Goal: Task Accomplishment & Management: Manage account settings

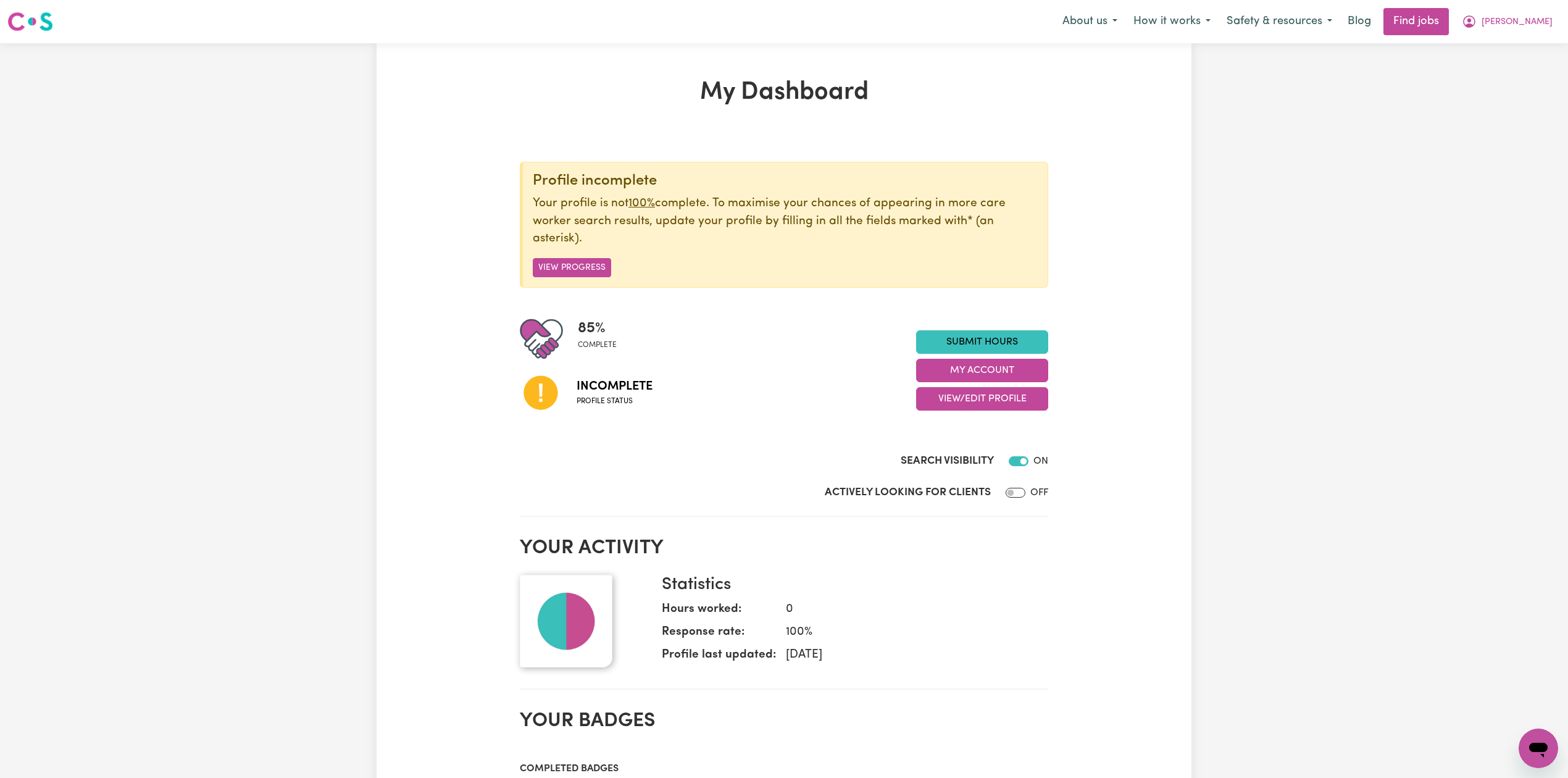
click at [957, 416] on div "85 % complete Incomplete Profile status Submit Hours My Account View/Edit Profi…" at bounding box center [783, 370] width 528 height 106
click at [953, 401] on button "View/Edit Profile" at bounding box center [982, 399] width 132 height 23
click at [962, 457] on link "Edit Profile" at bounding box center [974, 456] width 115 height 25
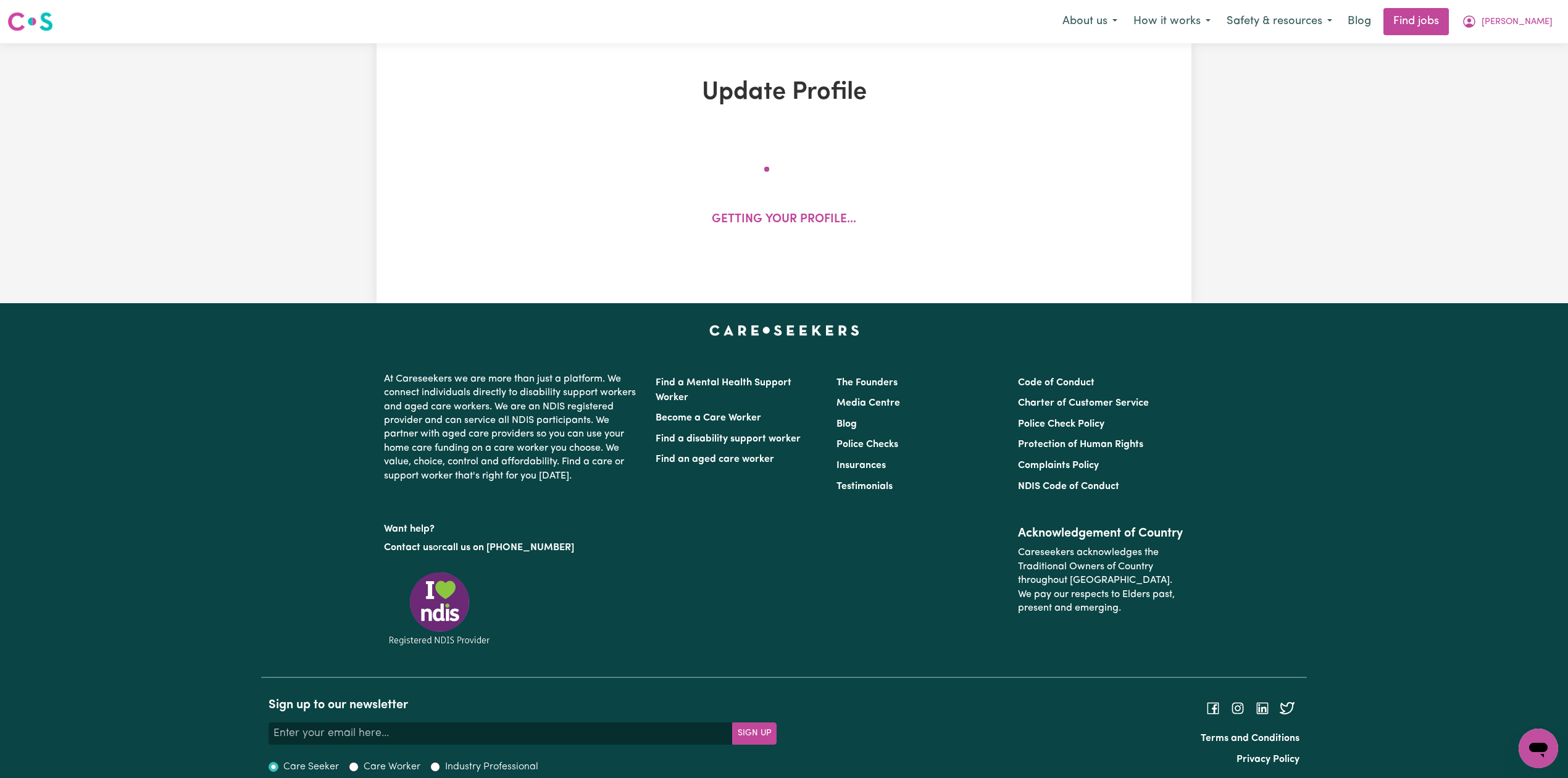
select select "female"
select select "Australian Citizen"
select select "Studying a healthcare related degree or qualification"
select select "40"
select select "45"
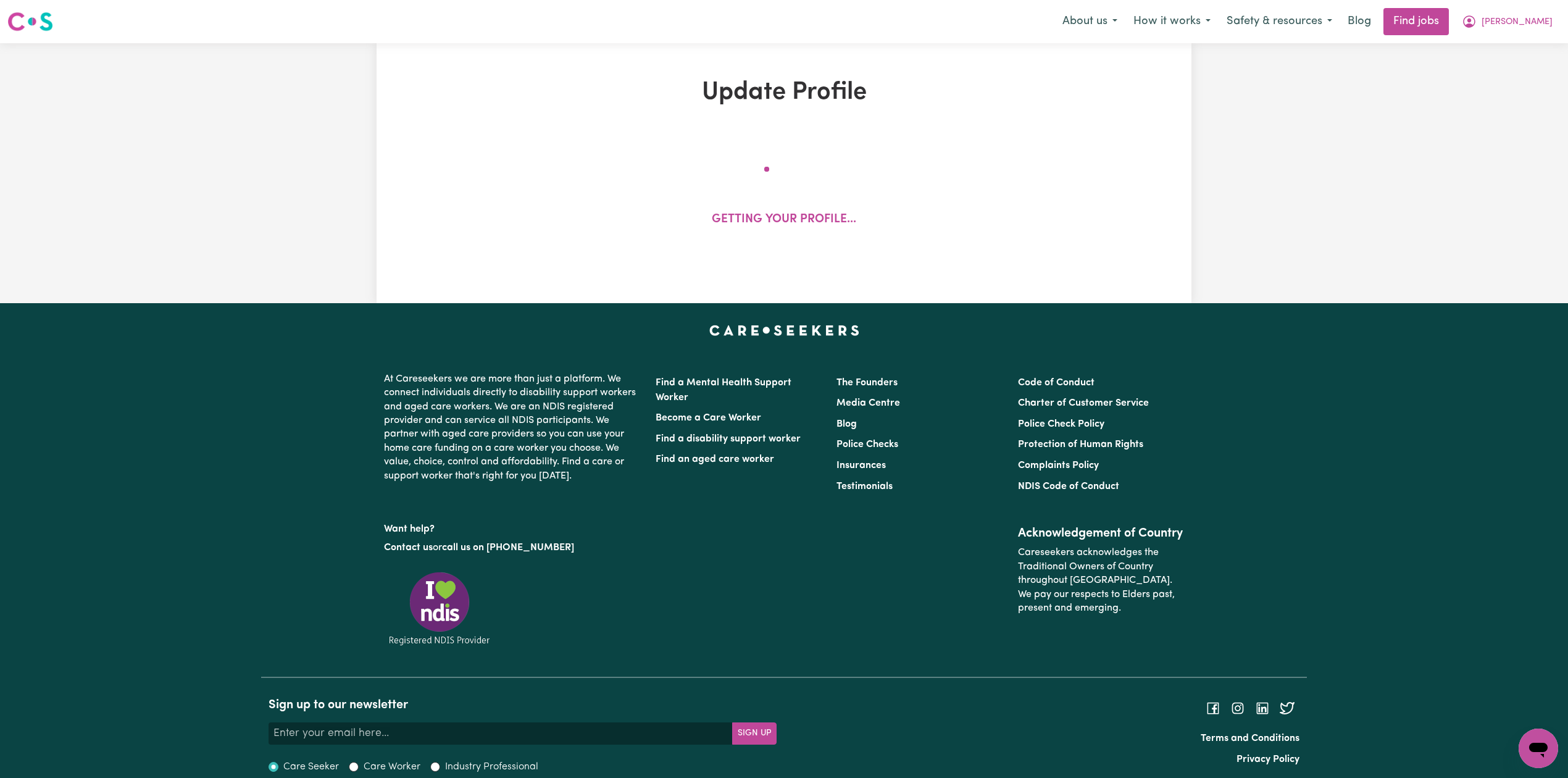
select select "52"
select select "70"
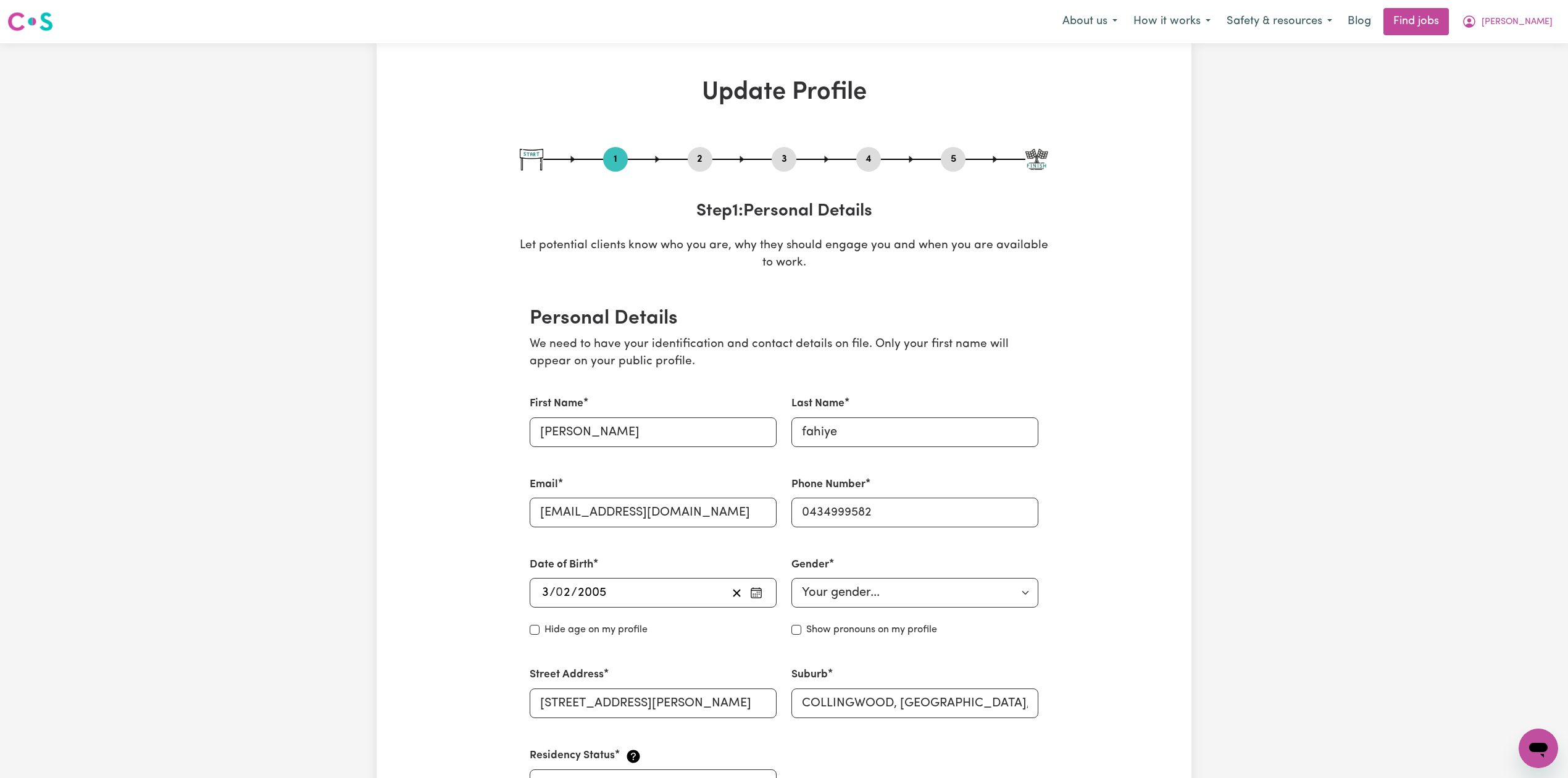
drag, startPoint x: 545, startPoint y: 430, endPoint x: 477, endPoint y: 430, distance: 68.0
type input "Faduma"
drag, startPoint x: 811, startPoint y: 426, endPoint x: 769, endPoint y: 426, distance: 42.0
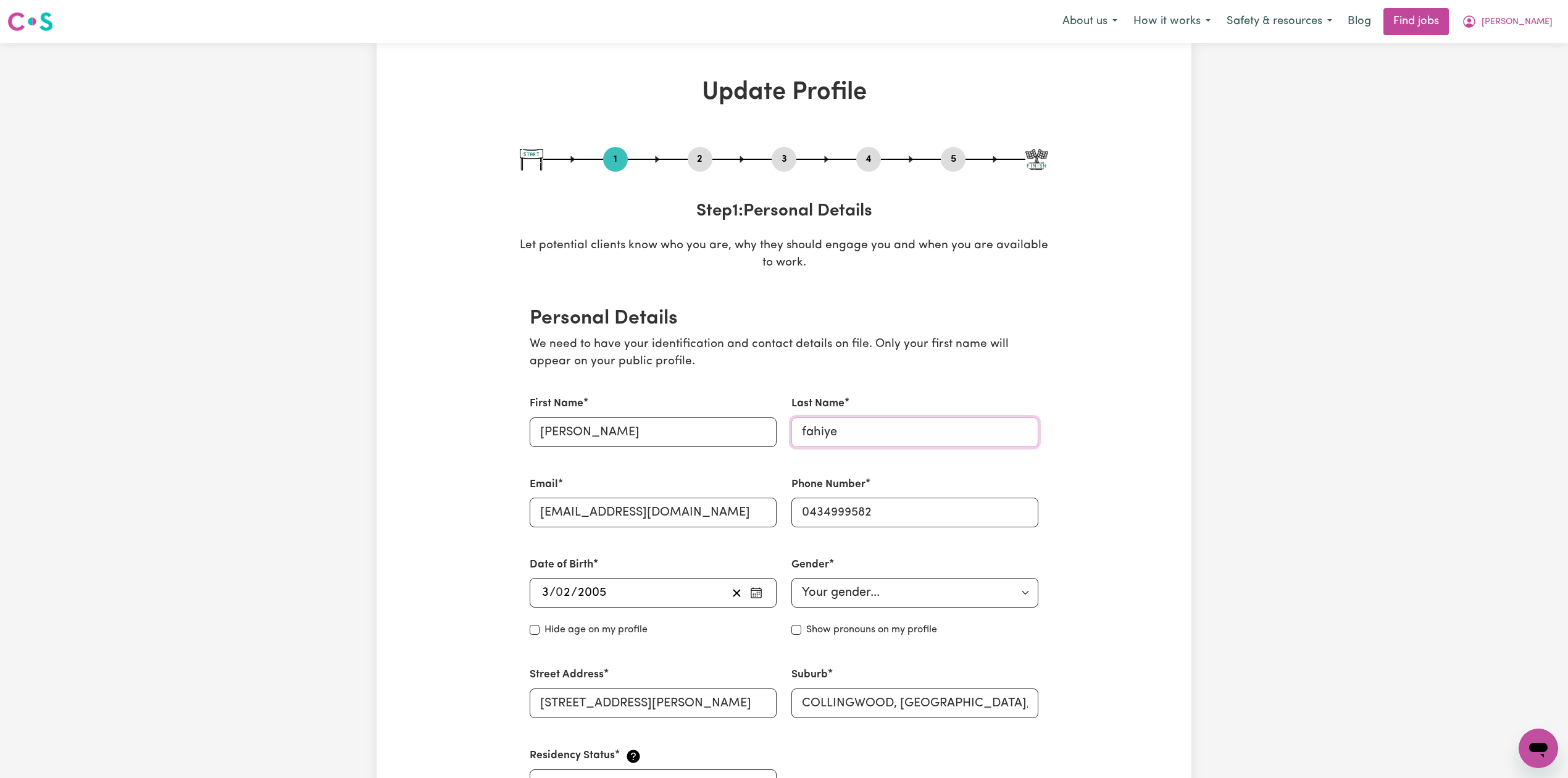
click at [769, 426] on div "First Name Faduma Last Name fahiye Email faduma143.n@gmail.com Phone Number 043…" at bounding box center [783, 597] width 523 height 433
drag, startPoint x: 825, startPoint y: 438, endPoint x: 812, endPoint y: 436, distance: 13.2
click at [825, 439] on input "fahiye" at bounding box center [915, 432] width 247 height 30
drag, startPoint x: 805, startPoint y: 431, endPoint x: 783, endPoint y: 431, distance: 22.0
click at [784, 431] on div "Last Name fahiye" at bounding box center [915, 421] width 262 height 80
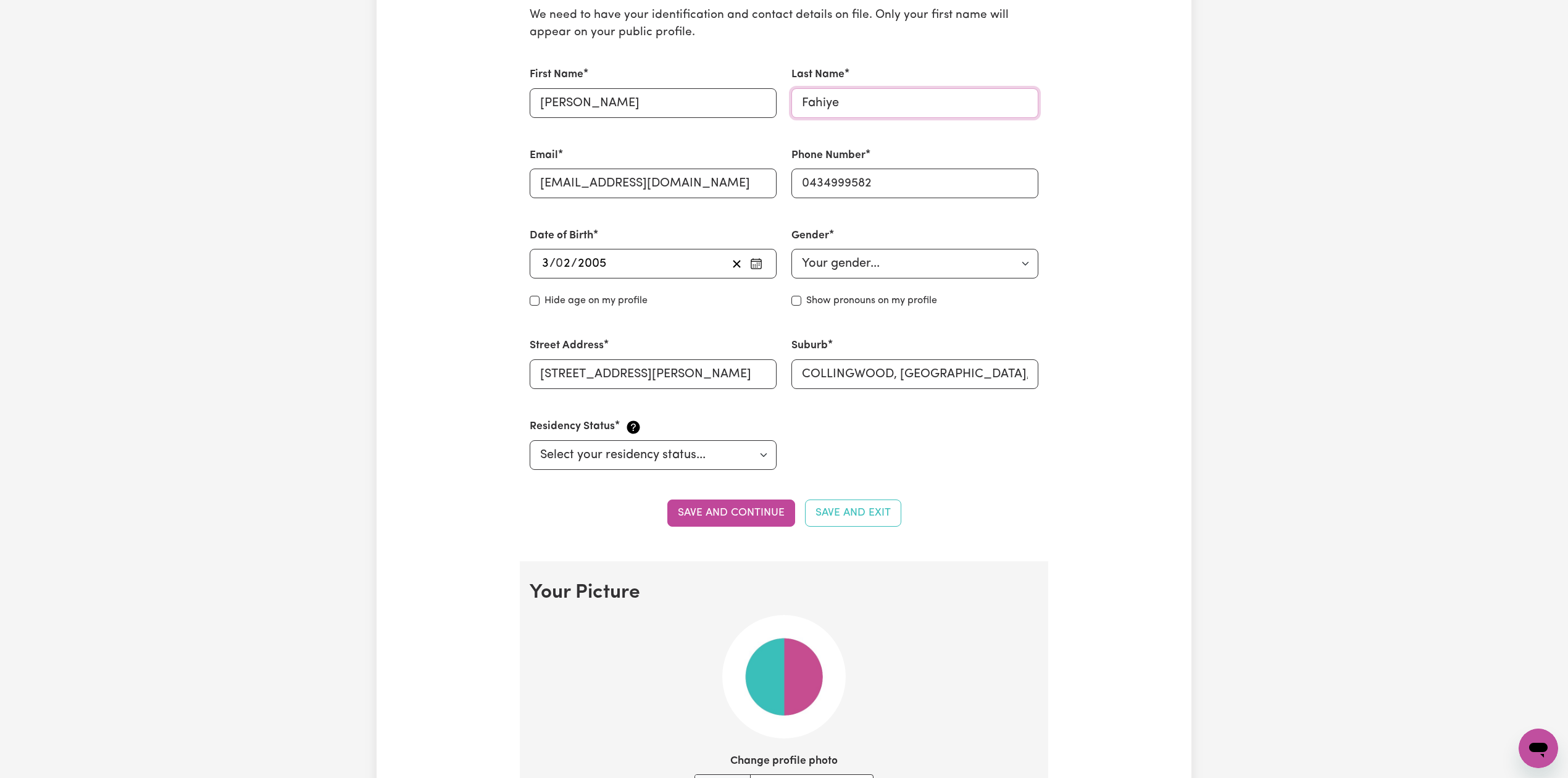
scroll to position [411, 0]
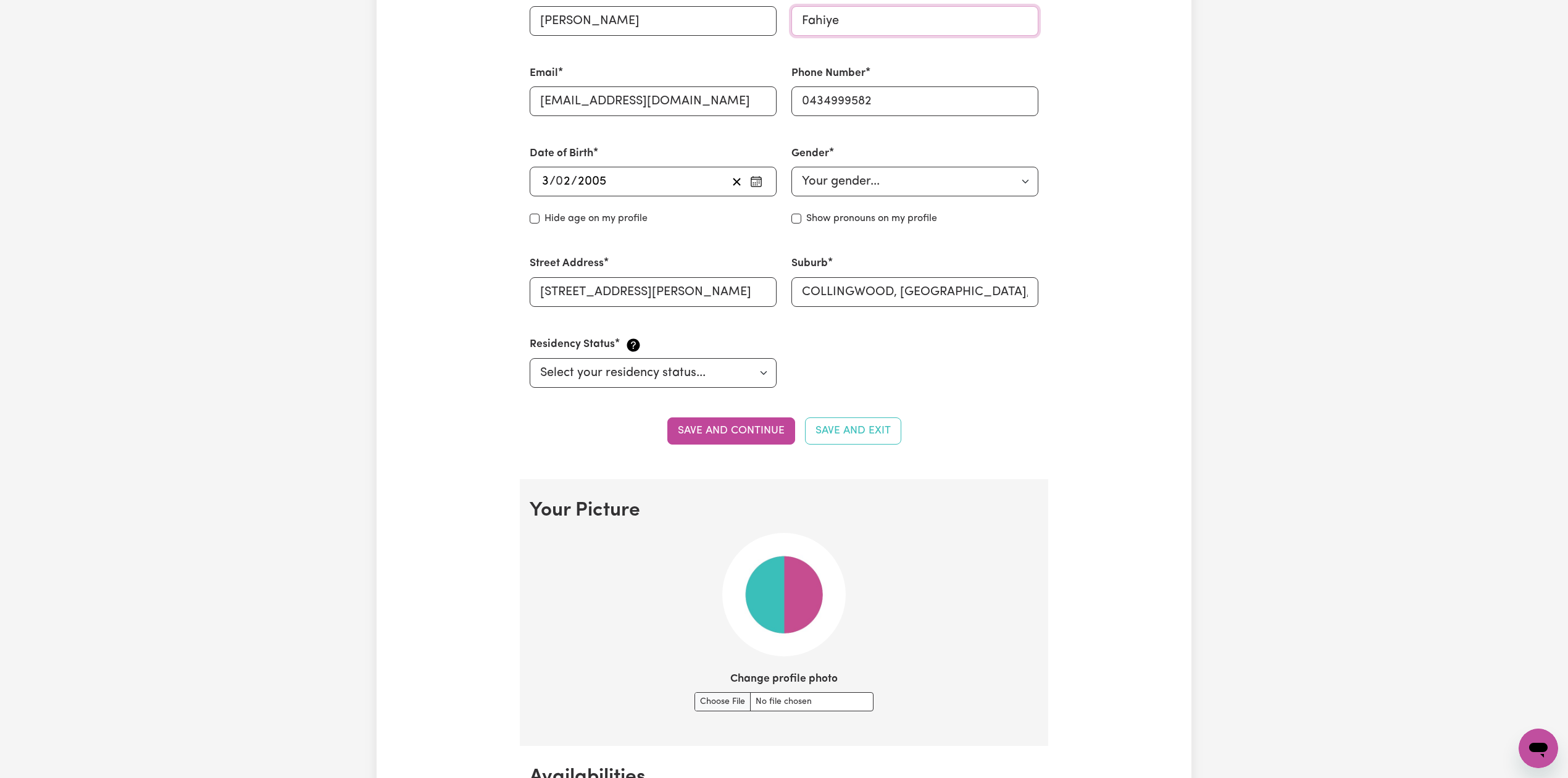
type input "Fahiye"
drag, startPoint x: 742, startPoint y: 452, endPoint x: 742, endPoint y: 445, distance: 7.0
click at [742, 451] on section "Personal Details We need to have your identification and contact details on fil…" at bounding box center [783, 177] width 528 height 603
click at [742, 438] on button "Save and continue" at bounding box center [731, 431] width 128 height 27
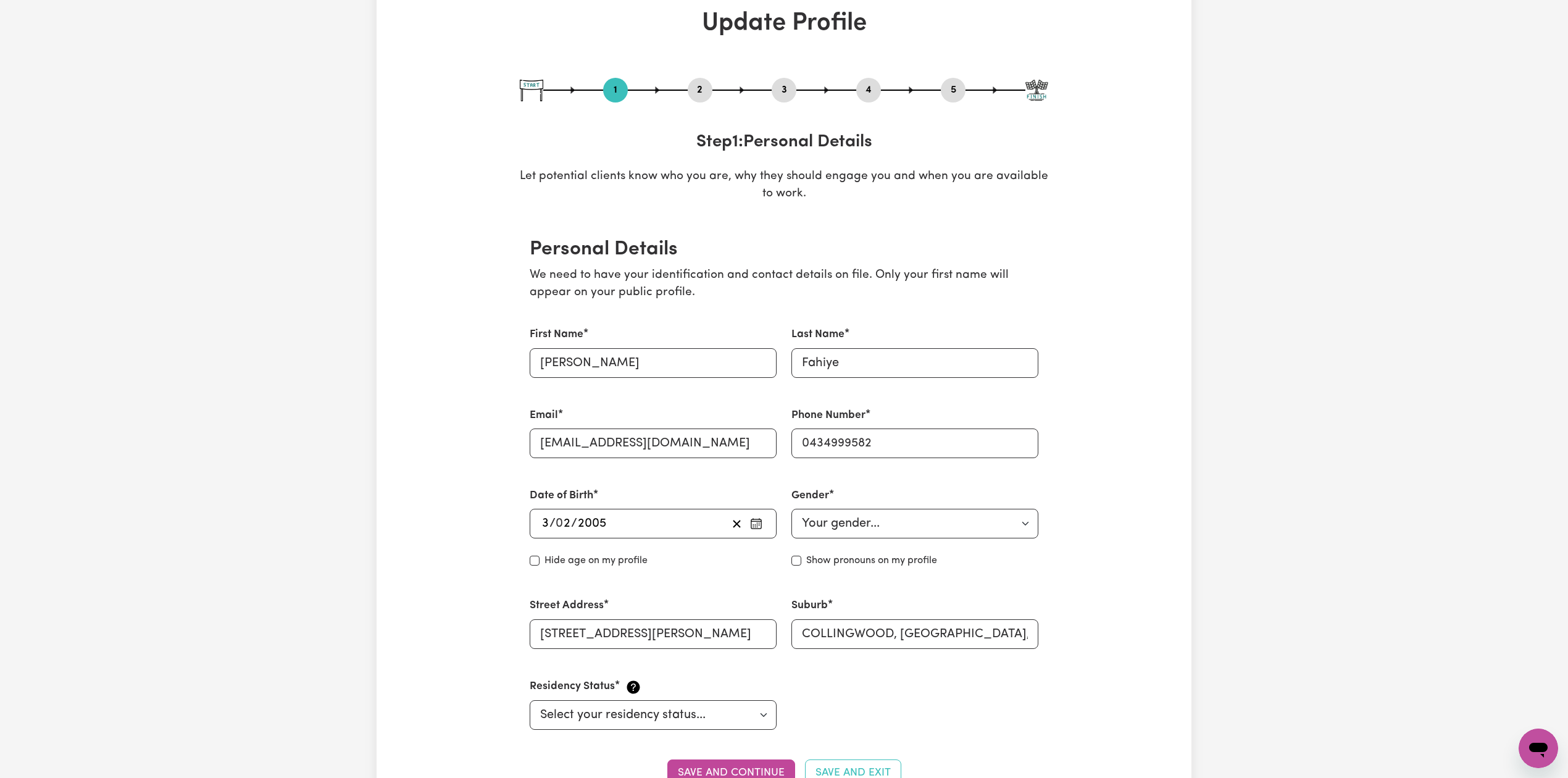
scroll to position [0, 0]
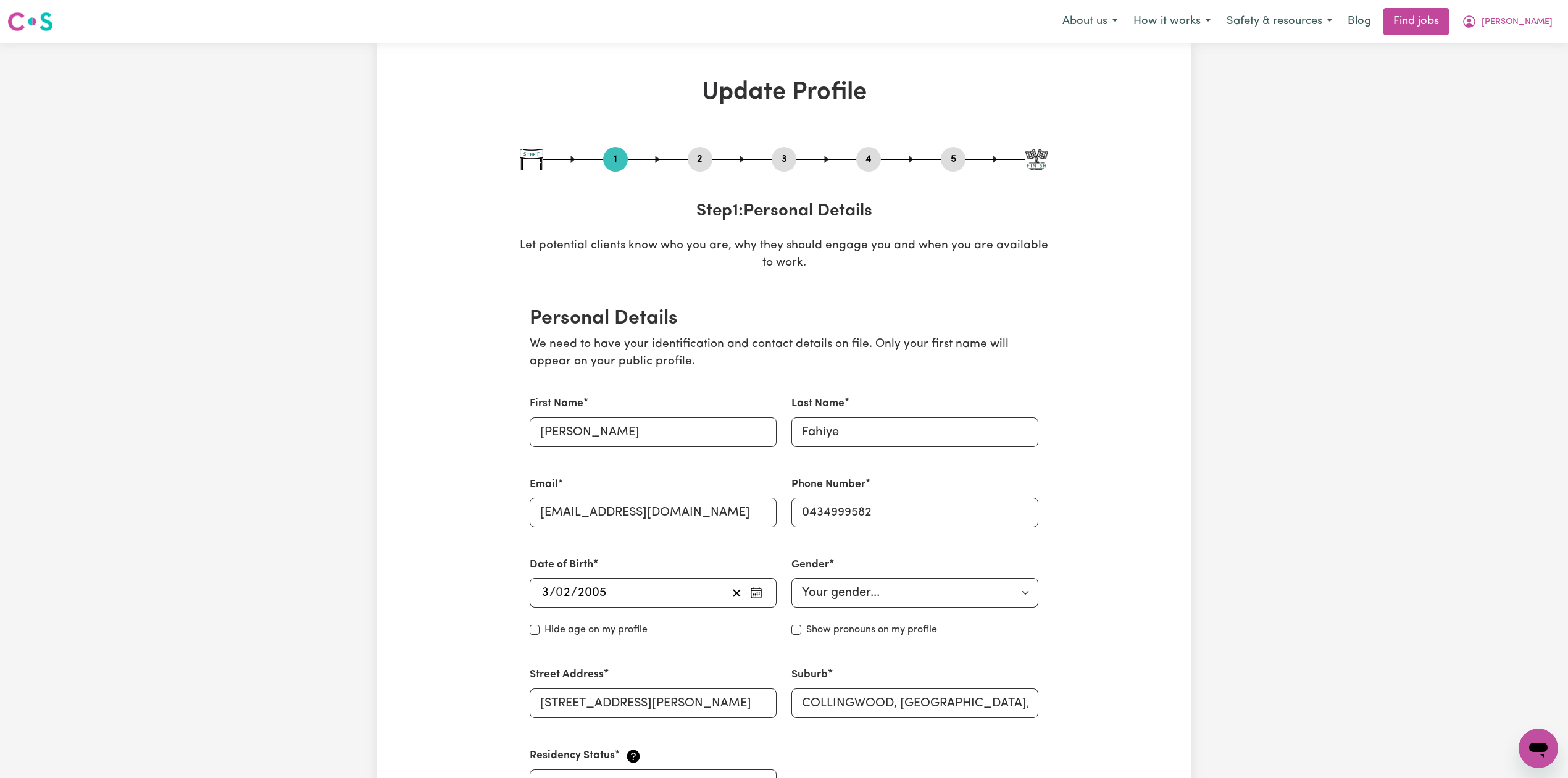
click at [694, 158] on button "2" at bounding box center [700, 159] width 25 height 16
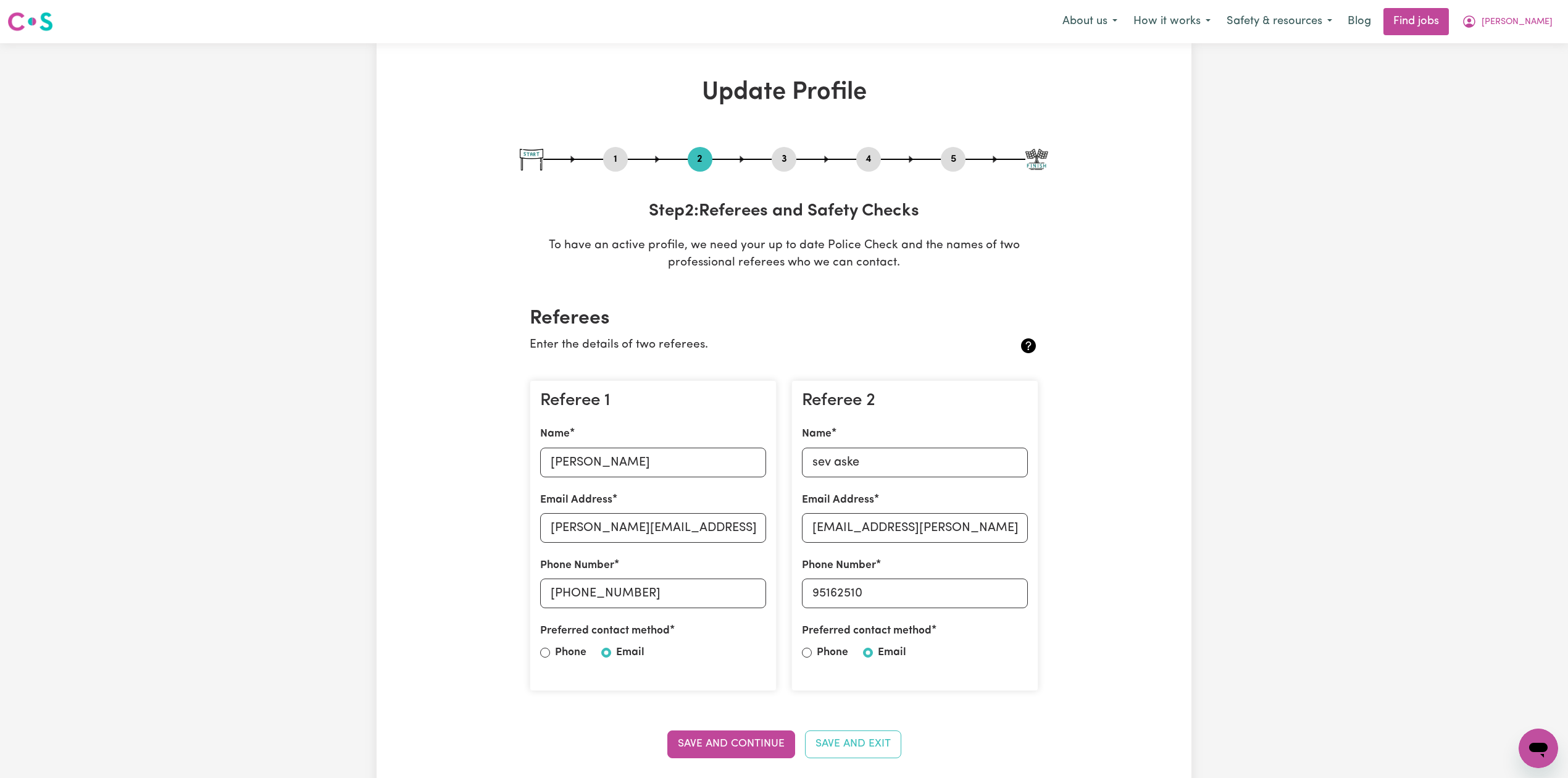
scroll to position [164, 0]
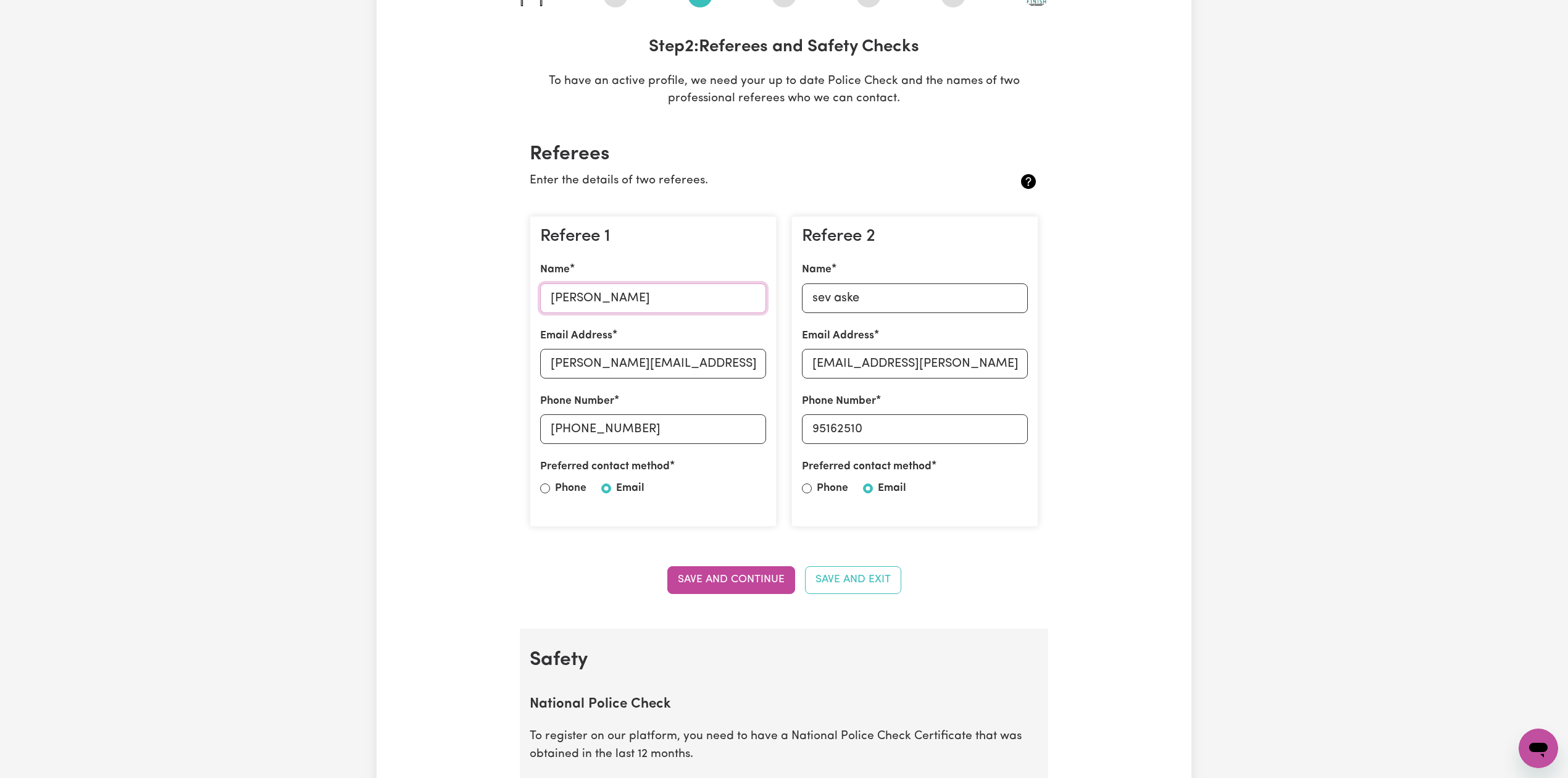
click at [584, 302] on input "ANgela O'Regan" at bounding box center [653, 298] width 226 height 30
click at [642, 362] on input "Angela.O'Regan@epworth.org.au" at bounding box center [653, 364] width 226 height 30
click at [833, 300] on input "sev aske" at bounding box center [914, 298] width 226 height 30
click at [865, 346] on div "Email Address Sev.Askew@epworth.org.au" at bounding box center [914, 353] width 226 height 50
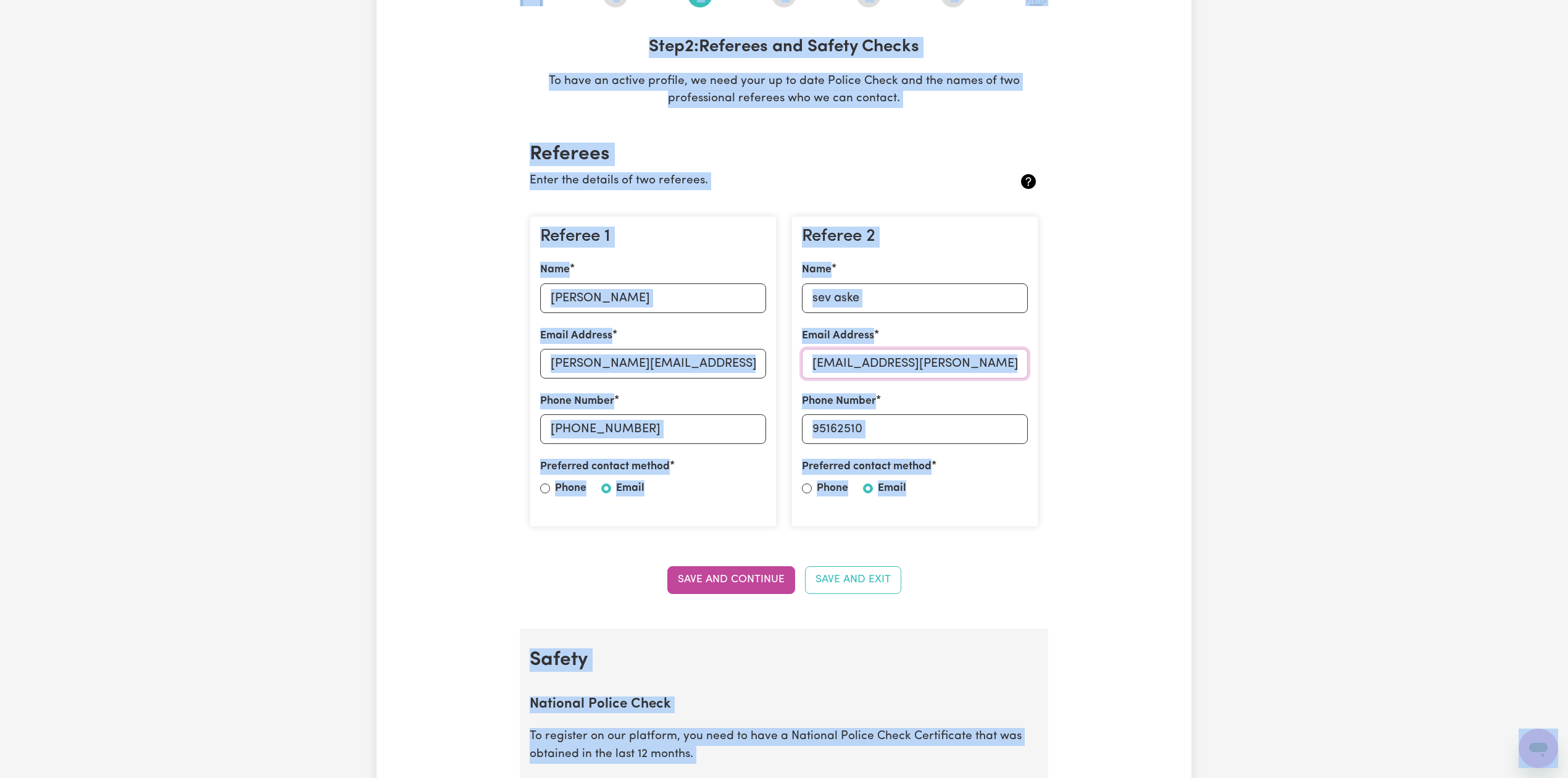
click at [868, 370] on input "Sev.Askew@epworth.org.au" at bounding box center [914, 364] width 226 height 30
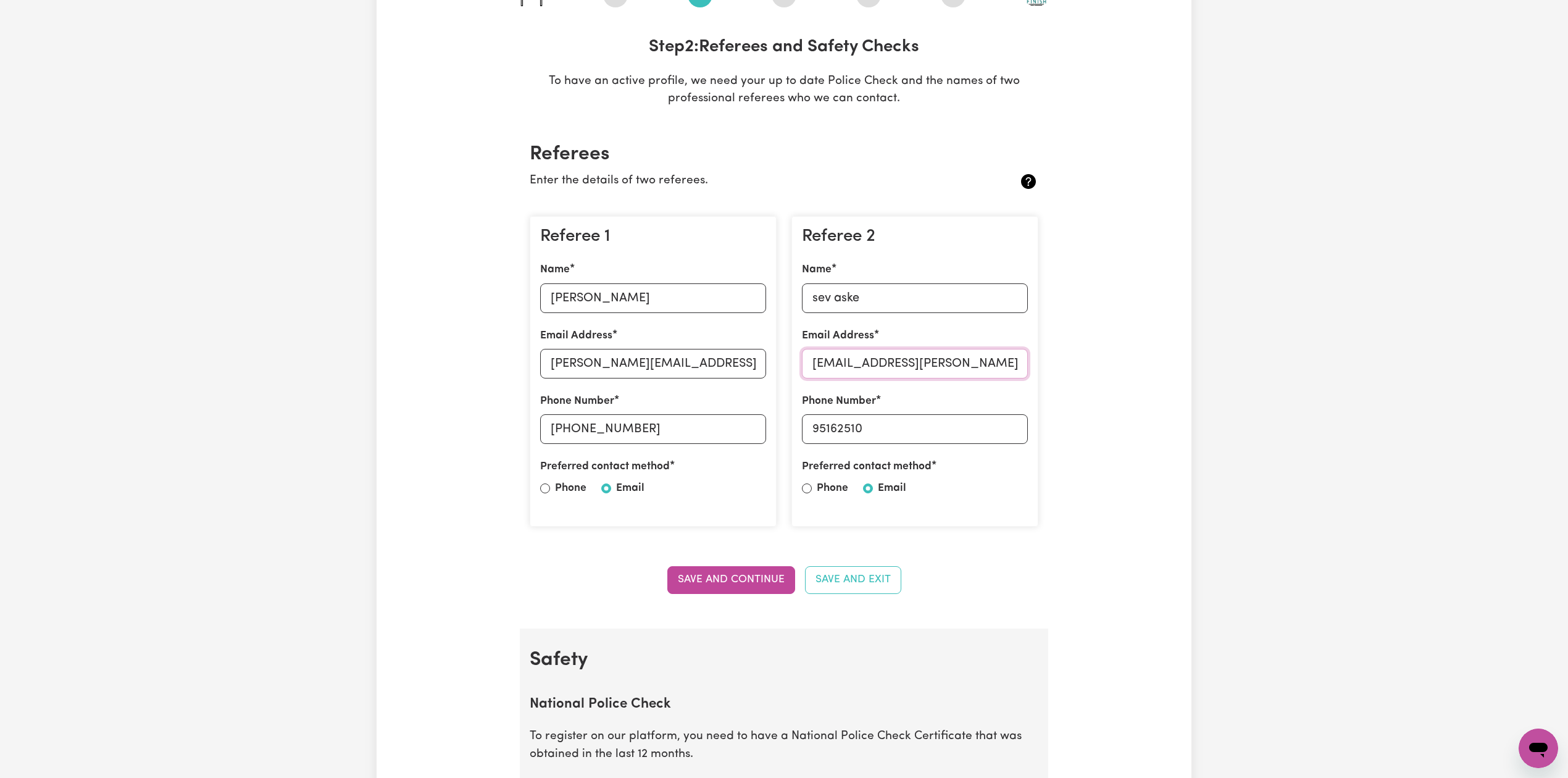
click at [913, 361] on input "Sev.Askew@epworth.org.au" at bounding box center [914, 364] width 226 height 30
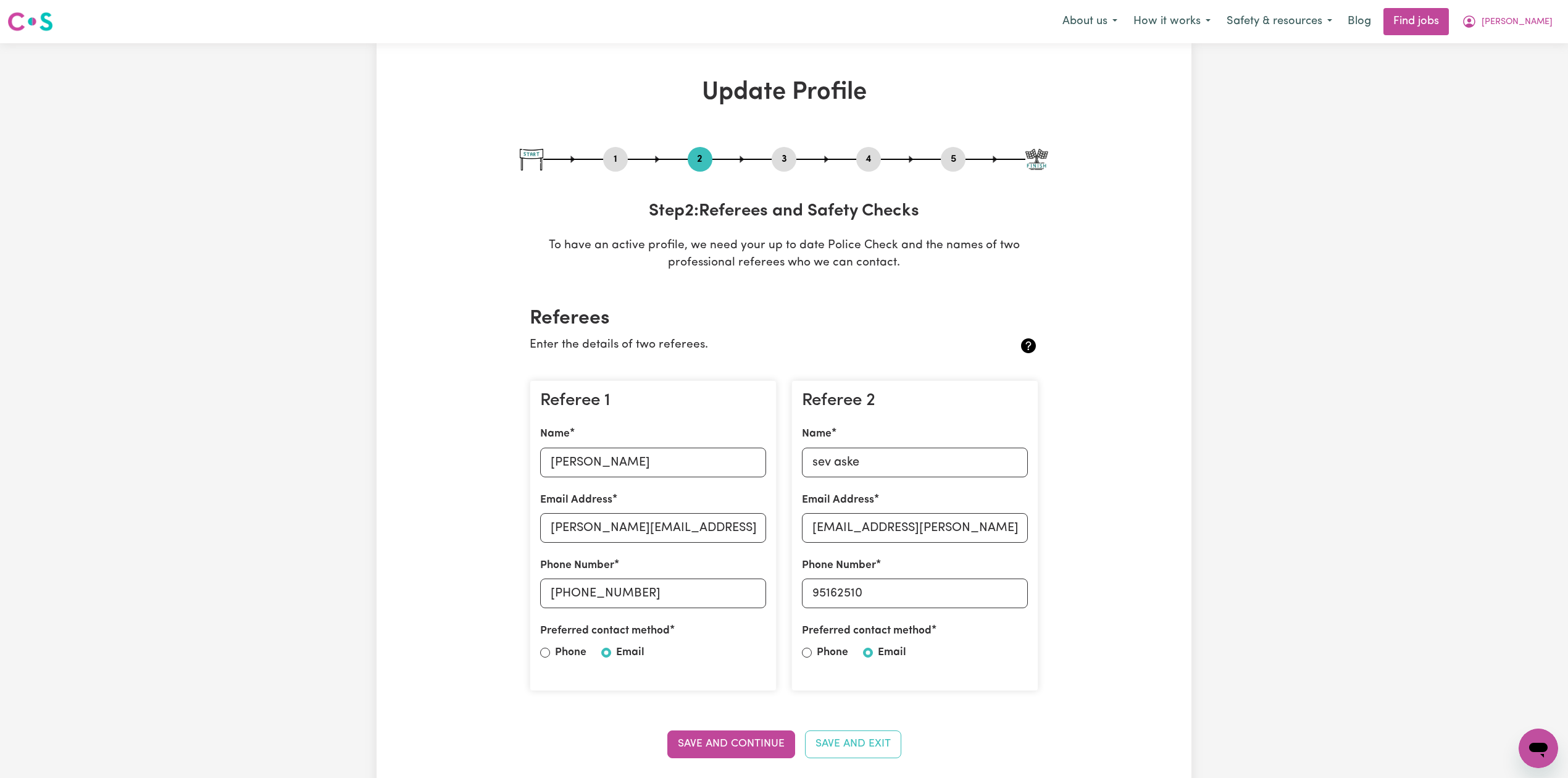
drag, startPoint x: 860, startPoint y: 158, endPoint x: 914, endPoint y: 156, distance: 54.0
click at [862, 158] on button "4" at bounding box center [868, 159] width 25 height 16
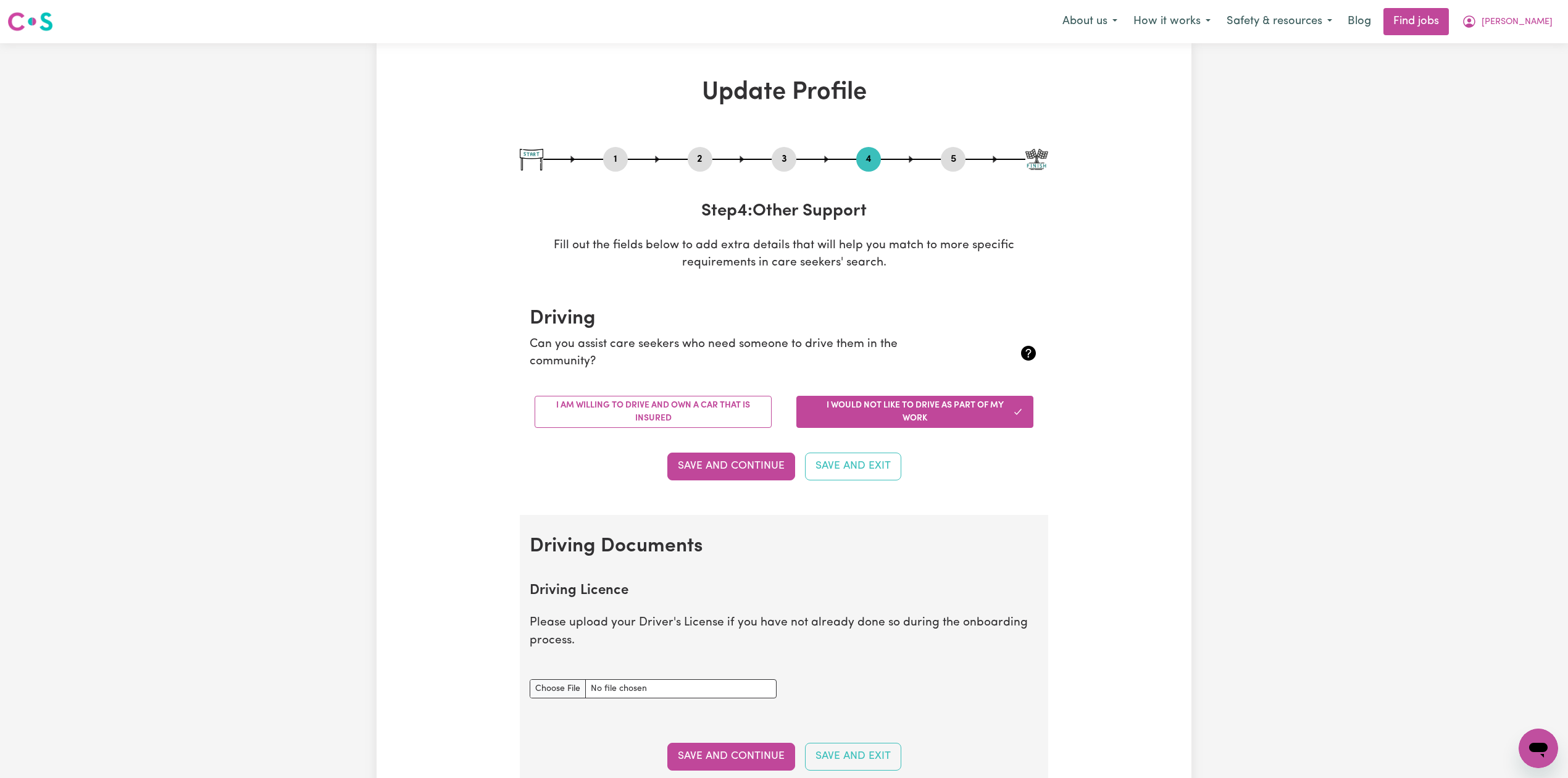
drag, startPoint x: 939, startPoint y: 152, endPoint x: 944, endPoint y: 156, distance: 6.4
click at [943, 155] on div "1 2 3 4 5" at bounding box center [783, 159] width 528 height 25
click at [947, 156] on button "5" at bounding box center [953, 159] width 25 height 16
select select "I am providing services privately on my own"
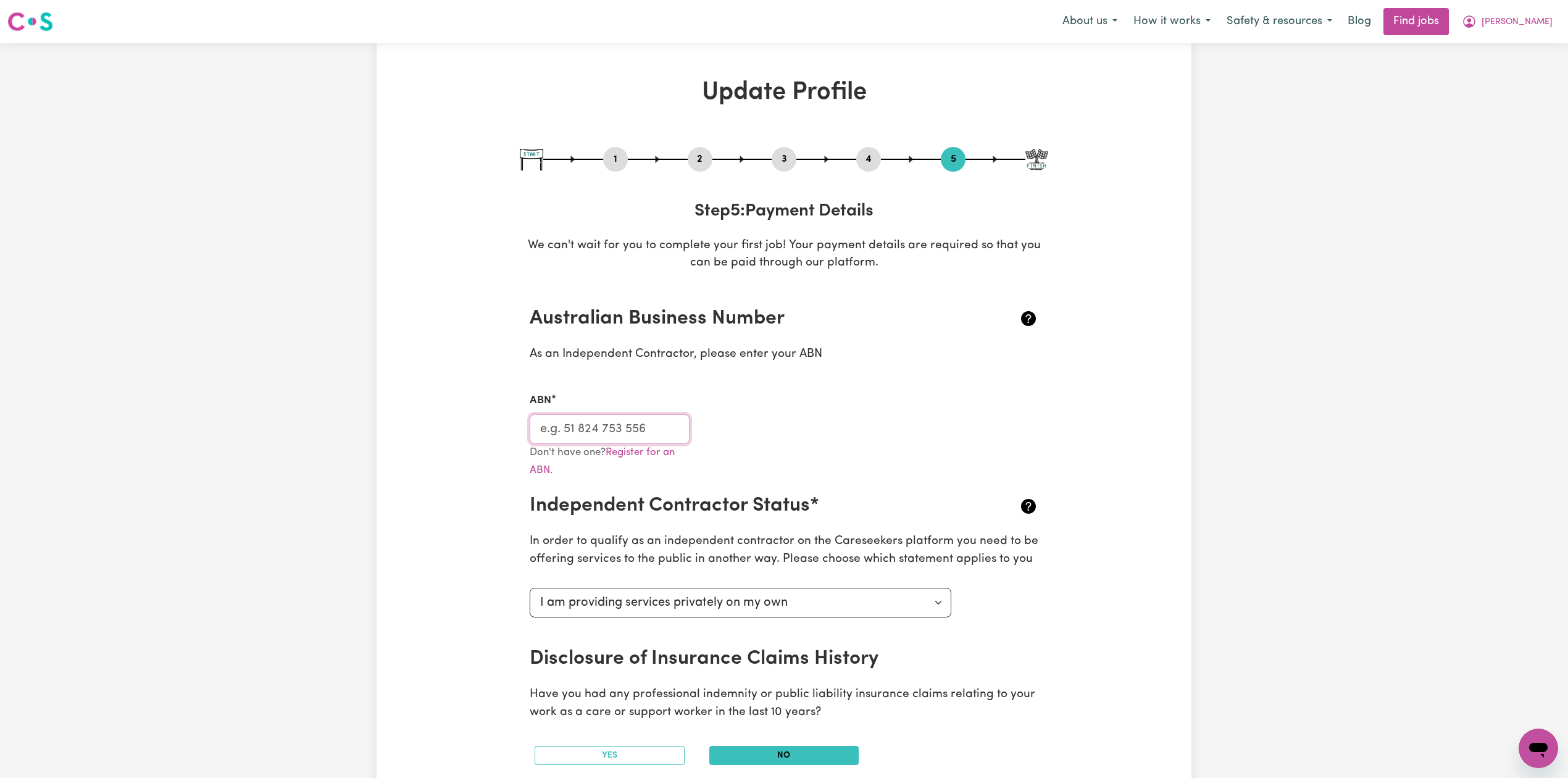
click at [620, 436] on input "ABN" at bounding box center [609, 429] width 160 height 30
click at [1534, 33] on button "[PERSON_NAME]" at bounding box center [1507, 21] width 107 height 26
click at [1506, 98] on link "Logout" at bounding box center [1510, 94] width 98 height 23
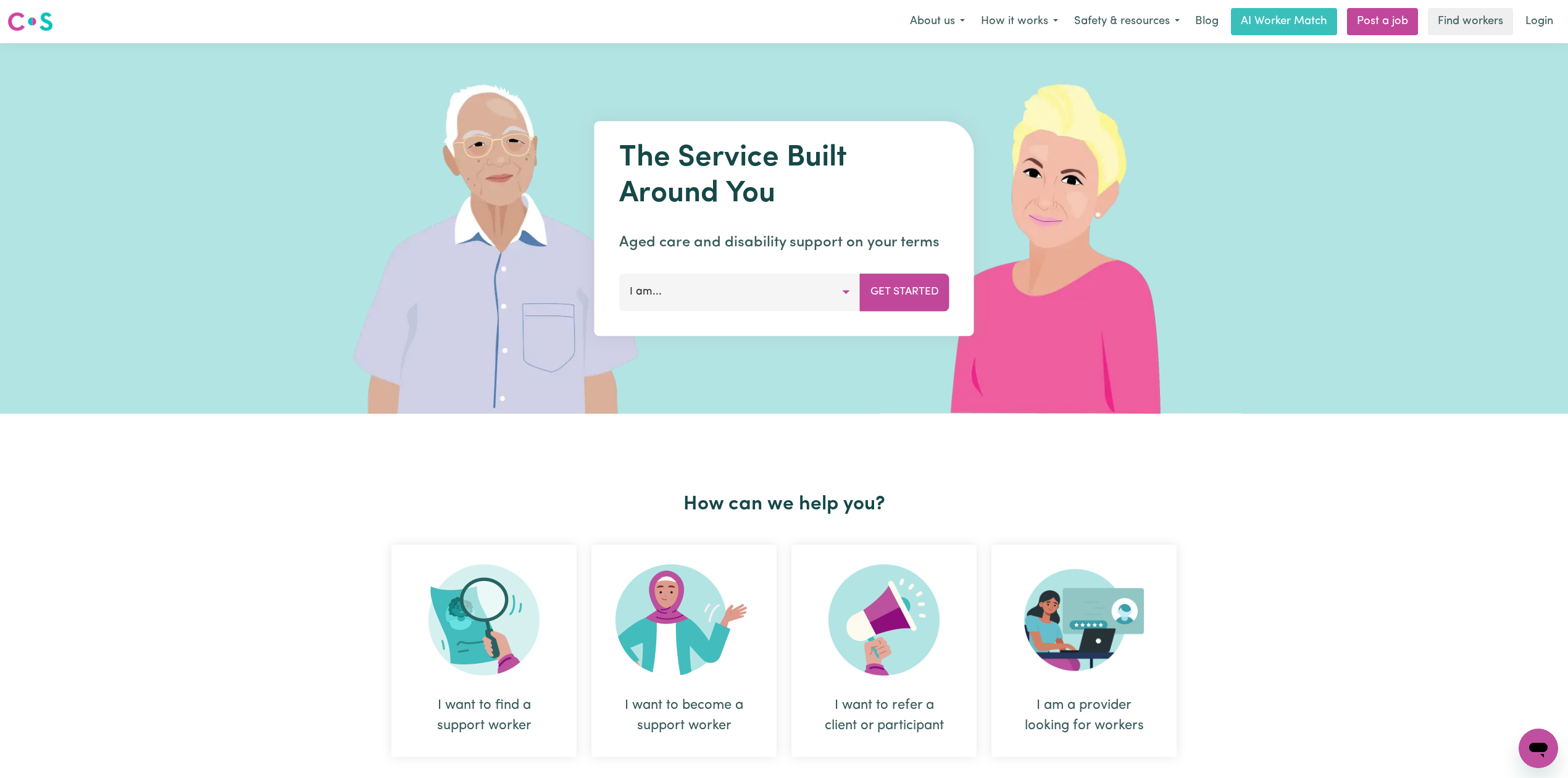
click at [1544, 18] on link "Login" at bounding box center [1539, 21] width 43 height 27
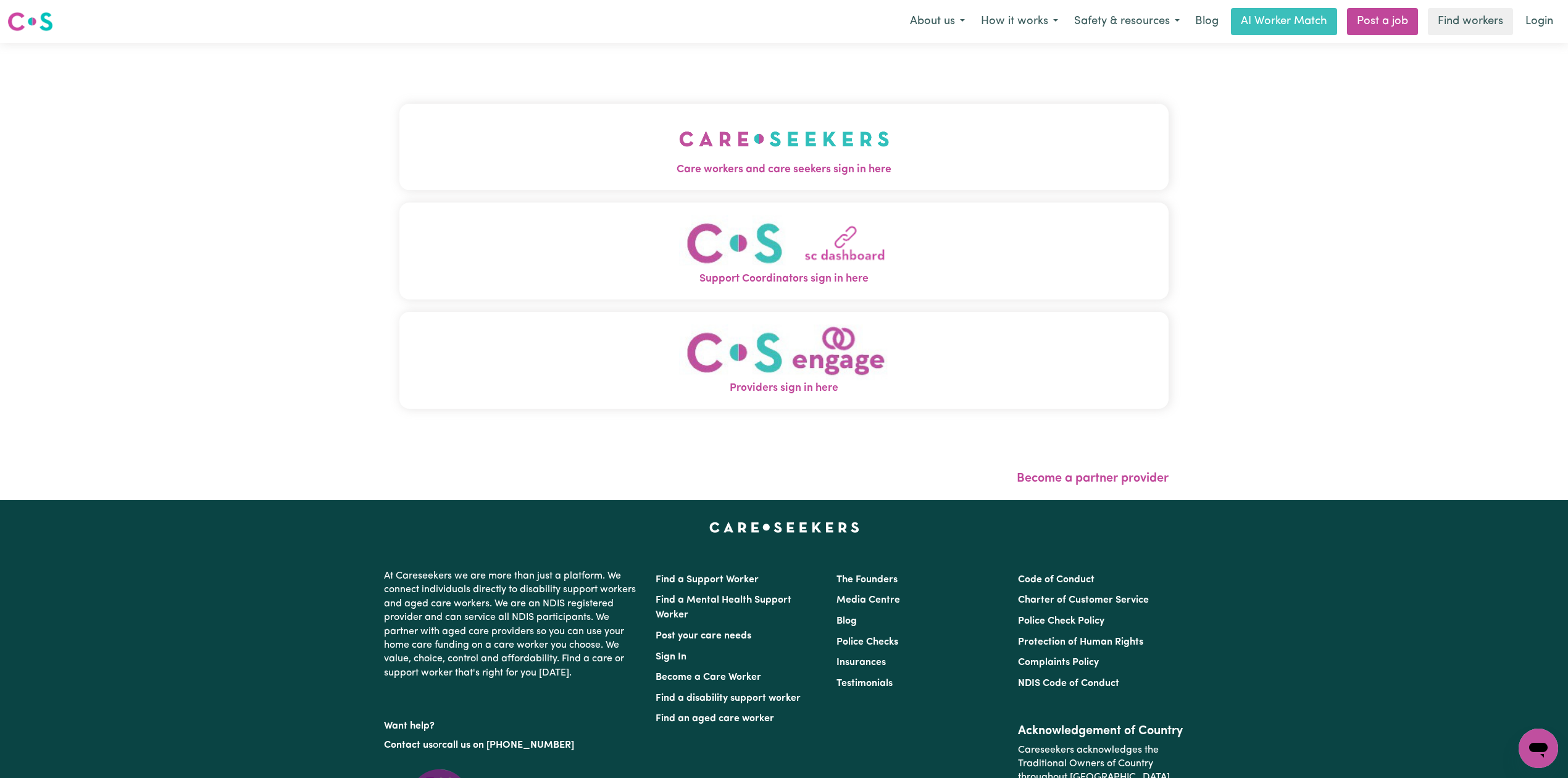
click at [399, 95] on div "Care workers and care seekers sign in here Support Coordinators sign in here Pr…" at bounding box center [783, 262] width 769 height 389
click at [505, 167] on span "Care workers and care seekers sign in here" at bounding box center [783, 170] width 769 height 16
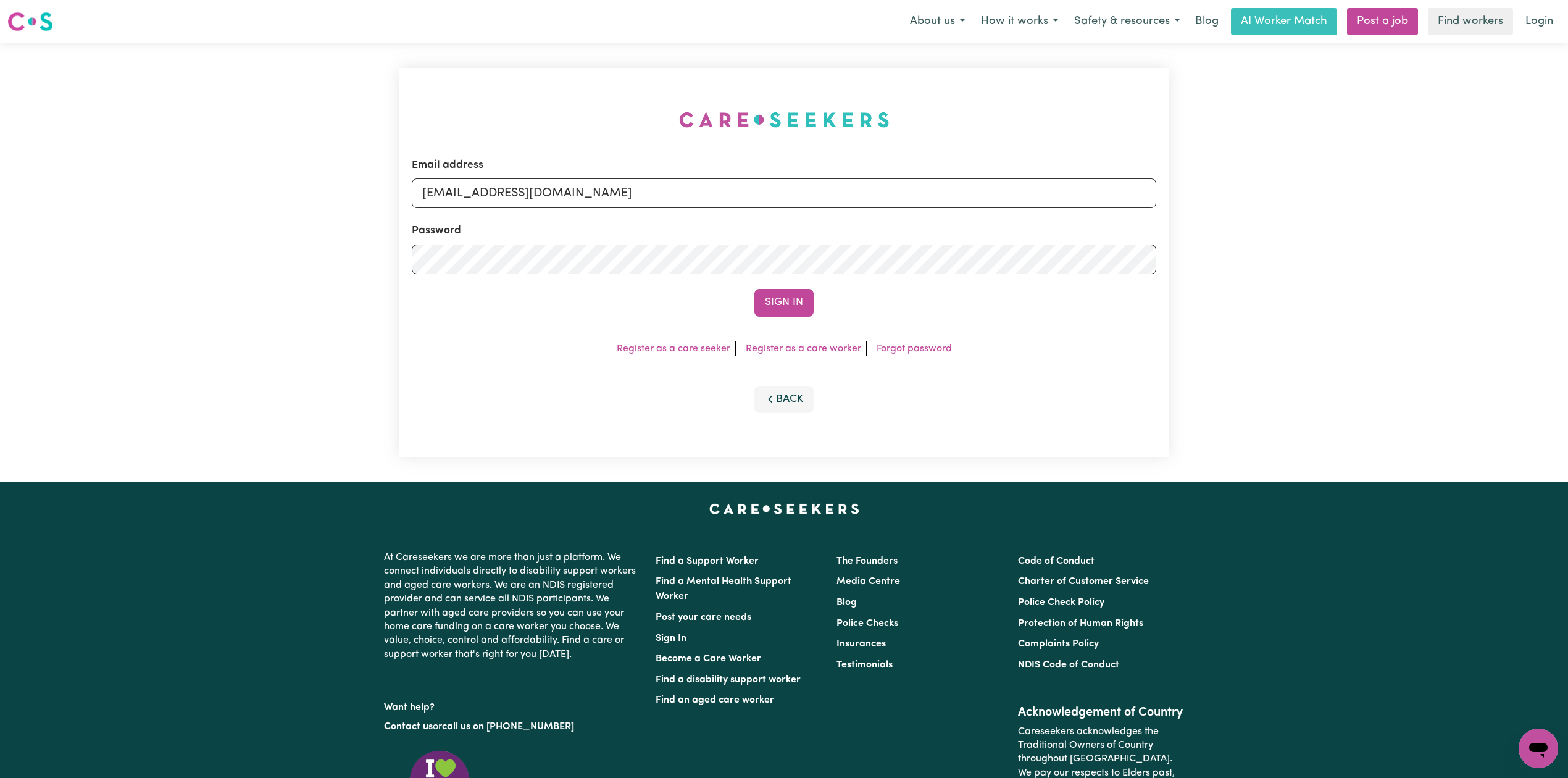
click at [444, 208] on form "Email address onboardingcs@careseekers.com.au Password Sign In" at bounding box center [783, 237] width 745 height 159
drag, startPoint x: 448, startPoint y: 184, endPoint x: 452, endPoint y: 193, distance: 9.8
click at [448, 184] on input "onboardingcs@careseekers.com.au" at bounding box center [783, 194] width 745 height 30
drag, startPoint x: 484, startPoint y: 186, endPoint x: 750, endPoint y: 188, distance: 266.0
click at [750, 186] on input "Superuser~jakedworkin@hotmail.com" at bounding box center [783, 194] width 745 height 30
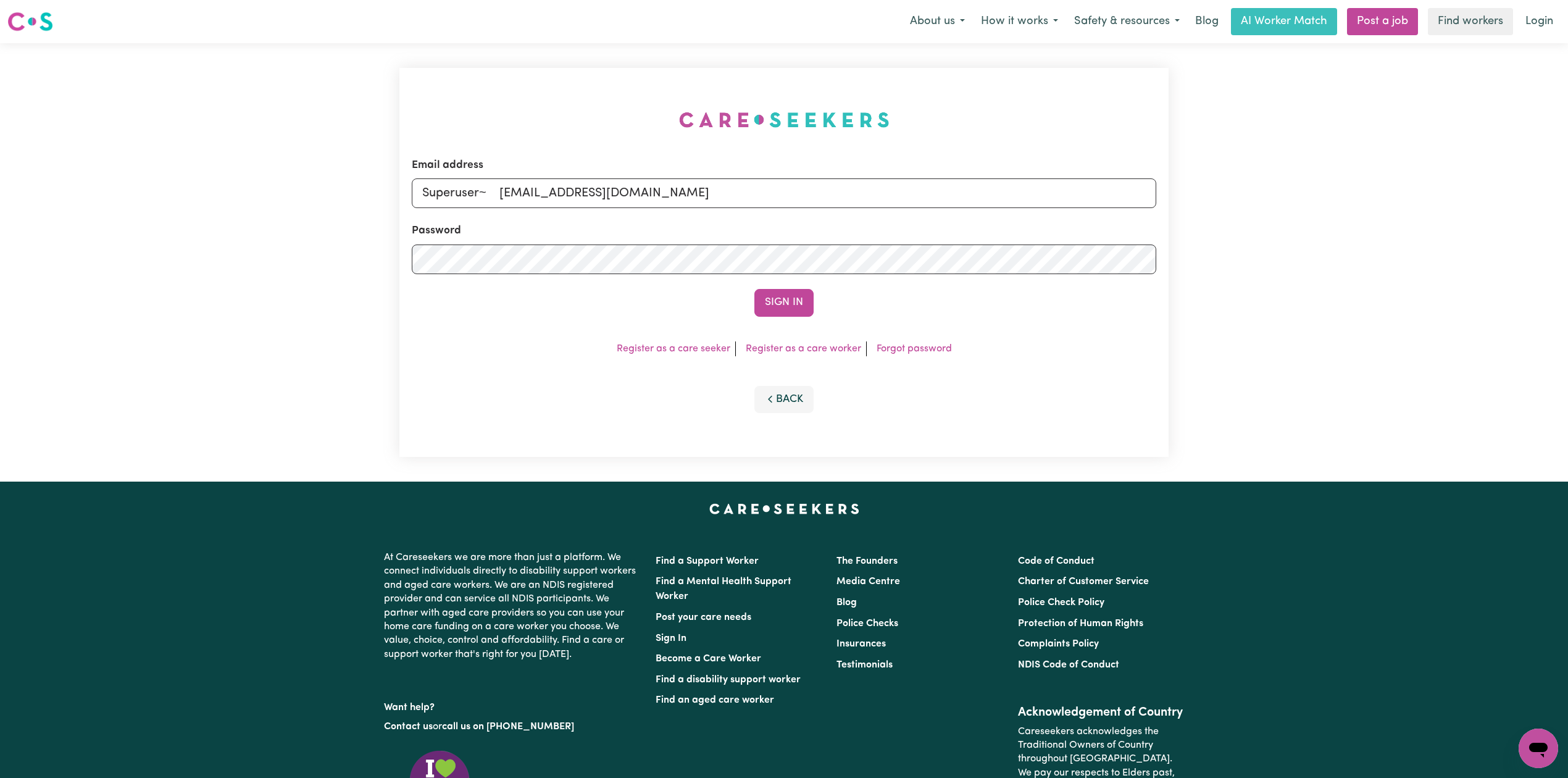
drag, startPoint x: 504, startPoint y: 183, endPoint x: 487, endPoint y: 186, distance: 17.3
click at [487, 186] on input "Superuser~ khushbusaini755@gmail.com" at bounding box center [783, 194] width 745 height 30
type input "Superuser~khushbusaini755@gmail.com"
click at [754, 289] on button "Sign In" at bounding box center [784, 303] width 60 height 27
